Goal: Check status

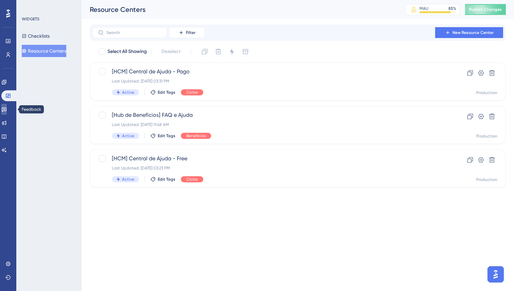
click at [7, 112] on icon at bounding box center [3, 109] width 5 height 5
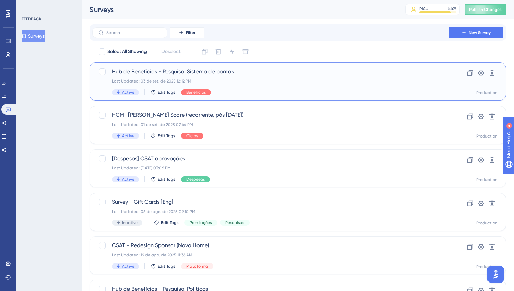
click at [162, 73] on span "Hub de Benefícios - Pesquisa: Sistema de pontos" at bounding box center [271, 72] width 318 height 8
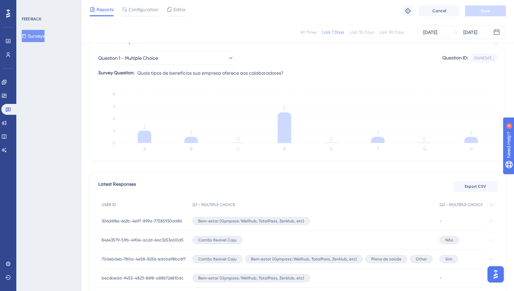
scroll to position [69, 0]
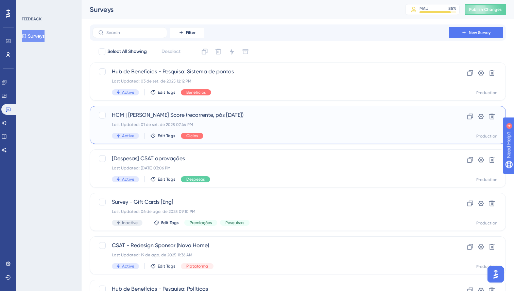
click at [180, 121] on div "HCM | [PERSON_NAME] Score (recorrente, pós [DATE]) Last Updated: [DATE] 07:44 P…" at bounding box center [271, 125] width 318 height 28
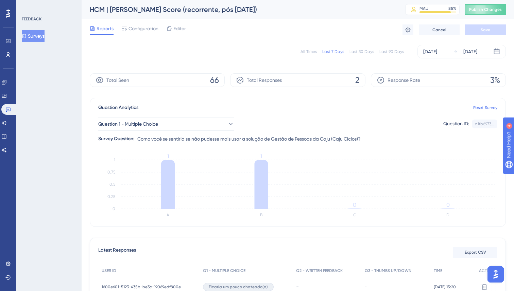
scroll to position [0, 0]
